Goal: Communication & Community: Answer question/provide support

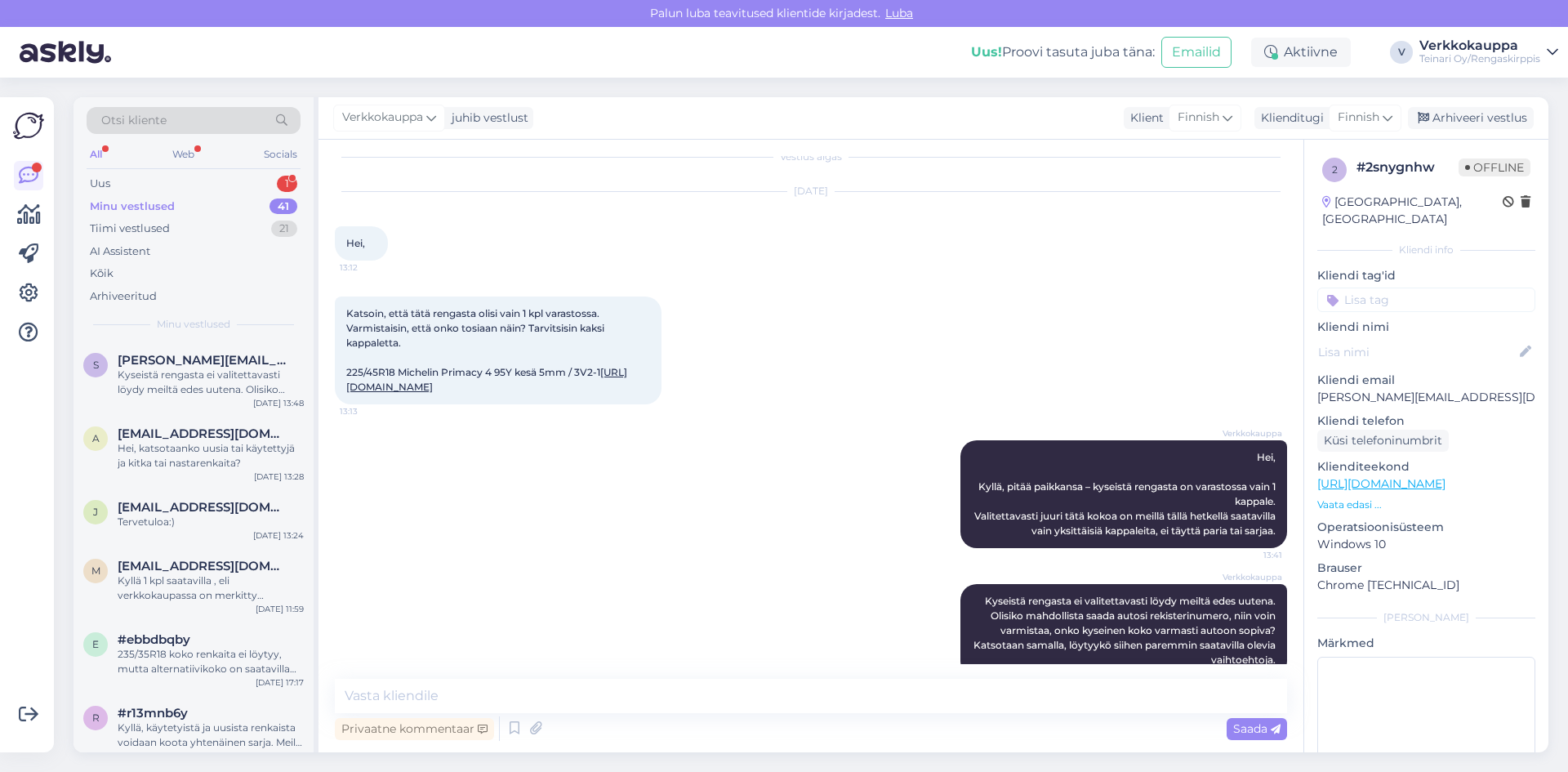
scroll to position [62, 0]
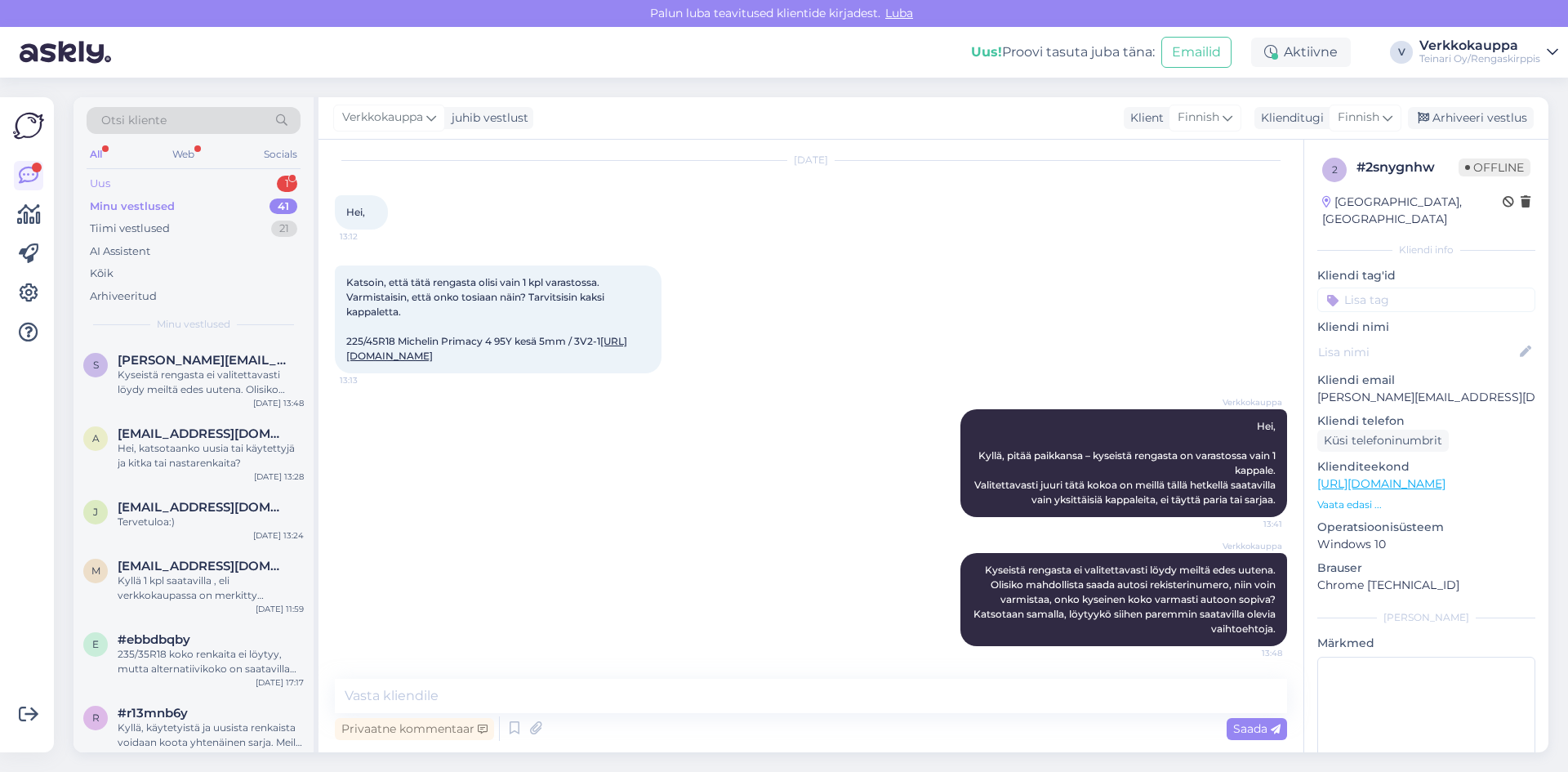
click at [124, 192] on div "Uus 1" at bounding box center [194, 183] width 214 height 23
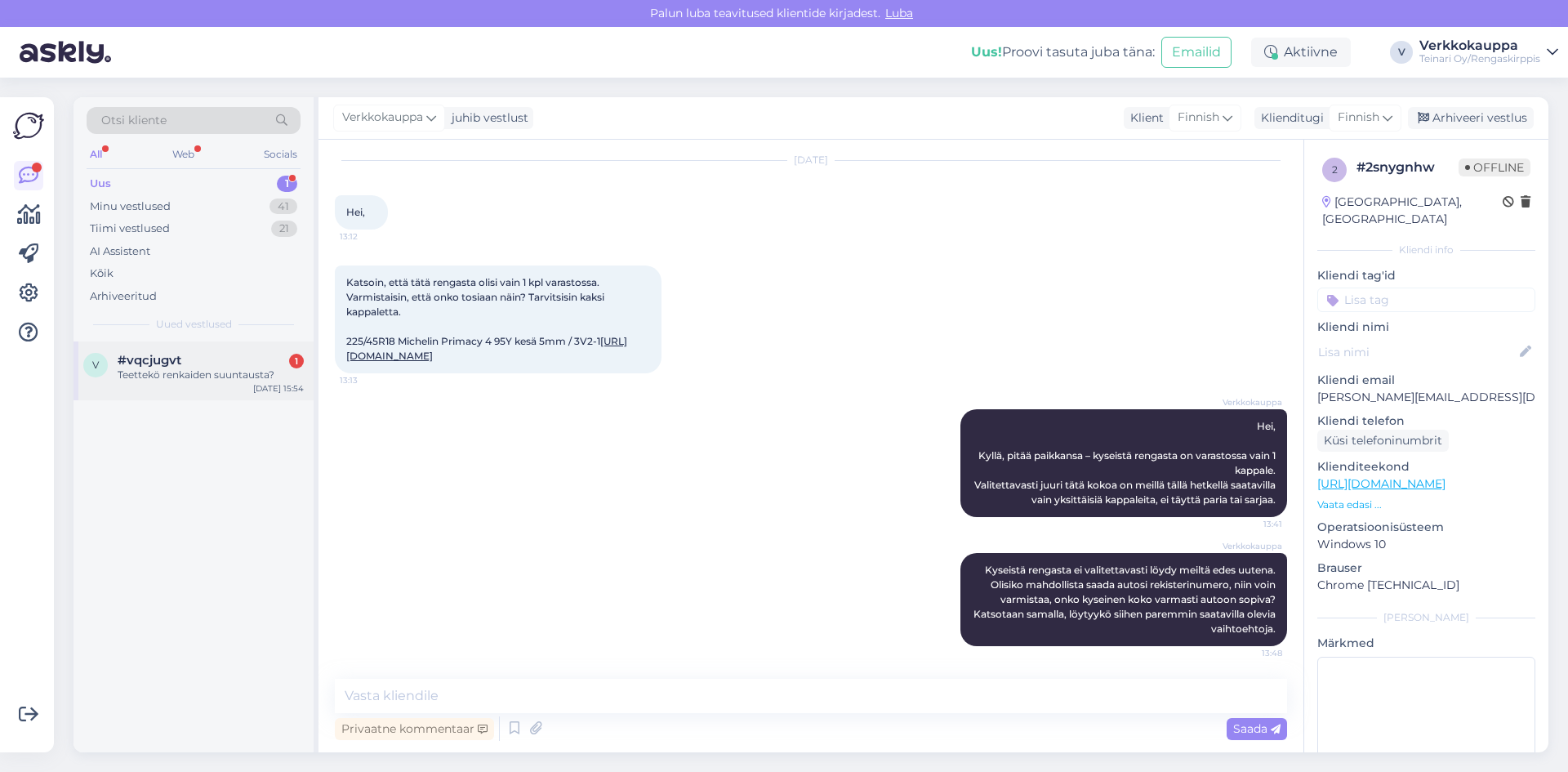
click at [244, 366] on div "#vqcjugvt 1" at bounding box center [211, 360] width 186 height 15
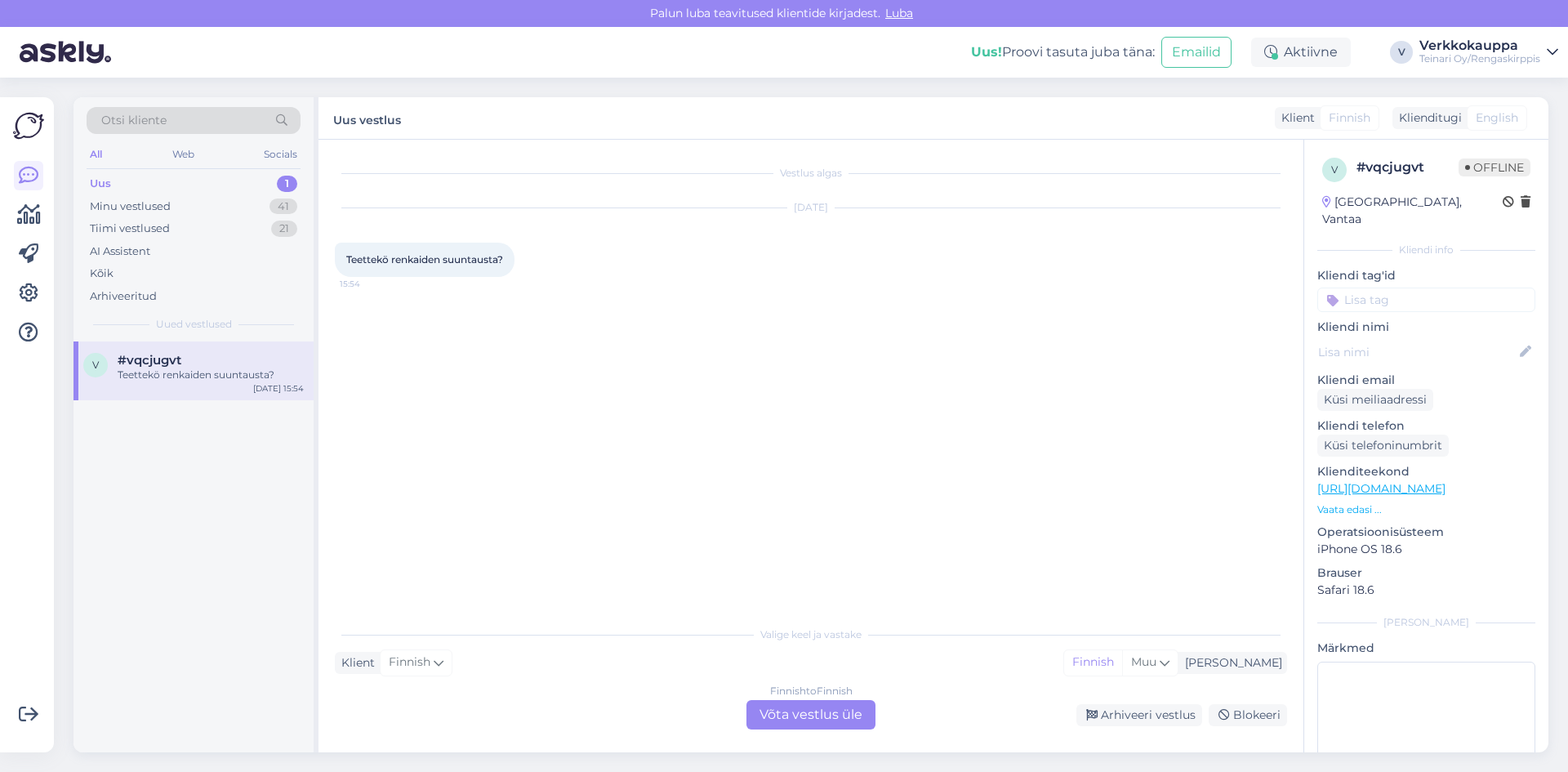
click at [792, 718] on div "Finnish to Finnish Võta vestlus üle" at bounding box center [810, 714] width 129 height 29
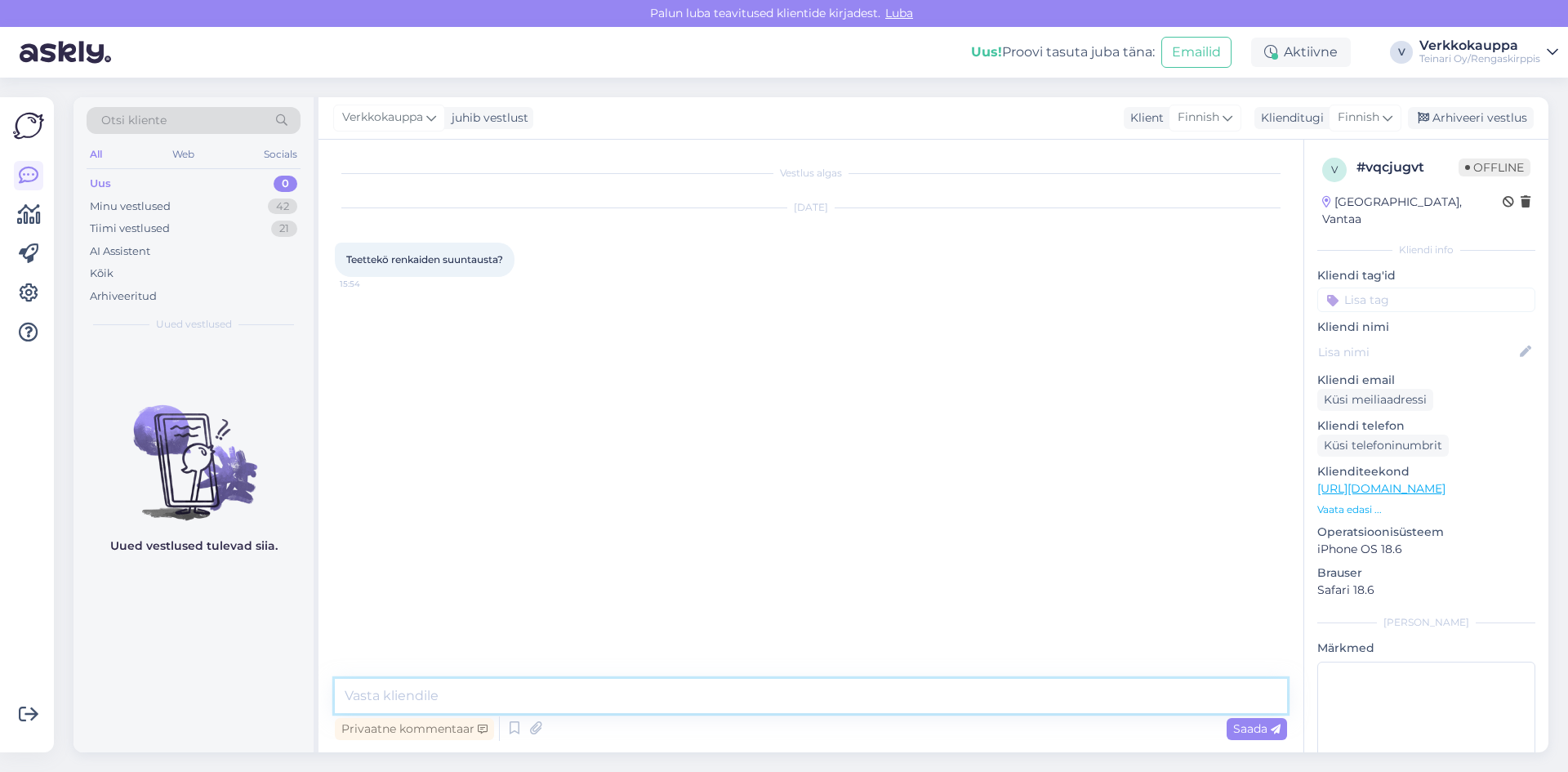
click at [422, 697] on textarea at bounding box center [811, 695] width 952 height 34
type textarea "h"
click at [450, 693] on textarea "Hei, emme valiettavasti" at bounding box center [811, 695] width 952 height 34
click at [503, 686] on textarea "Hei, emme valittavasti" at bounding box center [811, 695] width 952 height 34
click at [447, 694] on textarea "Hei, emme valittavasti :)" at bounding box center [811, 695] width 952 height 34
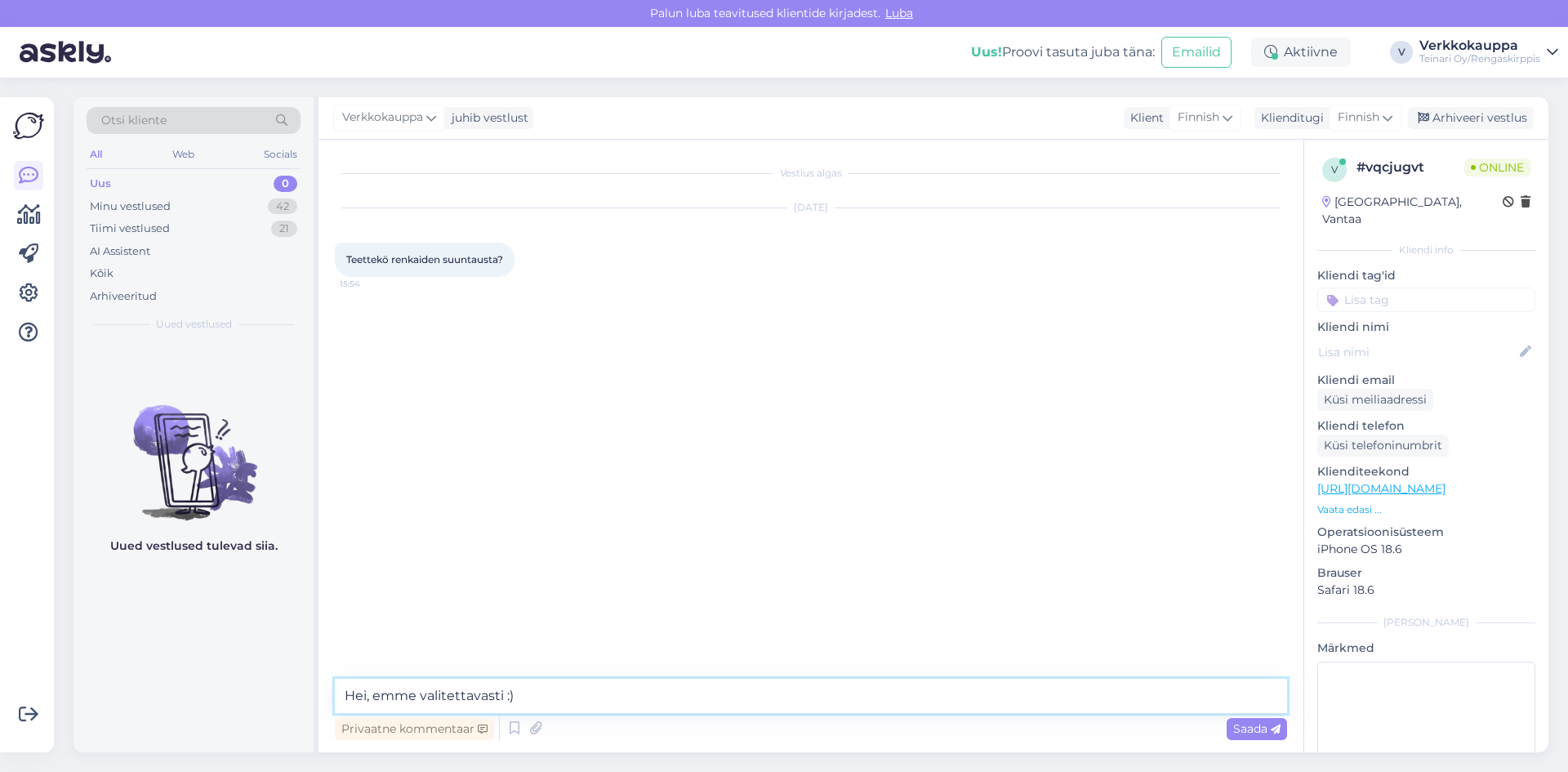
type textarea "Hei, emme valitettavasti :)"
click at [599, 620] on div "Vestlus algas [DATE] Teettekö renkaiden suuntausta? 15:54" at bounding box center [818, 410] width 967 height 508
click at [1238, 726] on span "Saada" at bounding box center [1256, 728] width 47 height 15
